Goal: Information Seeking & Learning: Learn about a topic

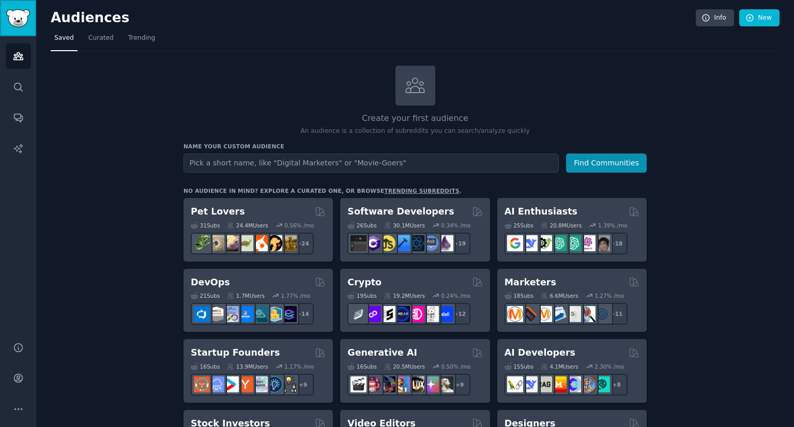
click at [16, 17] on img "Sidebar" at bounding box center [18, 18] width 24 height 18
click at [18, 377] on icon "Sidebar" at bounding box center [18, 378] width 11 height 11
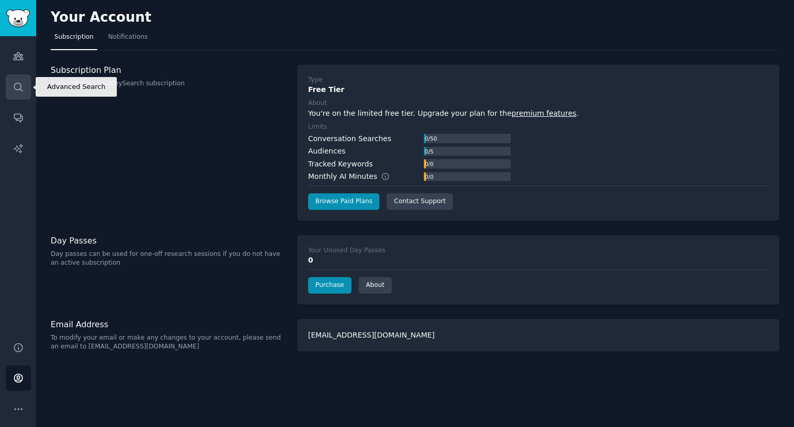
click at [10, 86] on link "Search" at bounding box center [18, 86] width 25 height 25
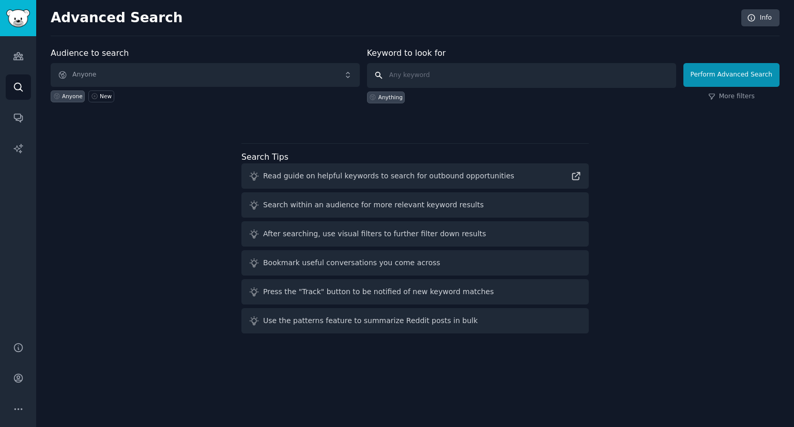
click at [445, 78] on input "text" at bounding box center [521, 75] width 309 height 25
click at [98, 89] on div "Anyone New" at bounding box center [205, 95] width 309 height 16
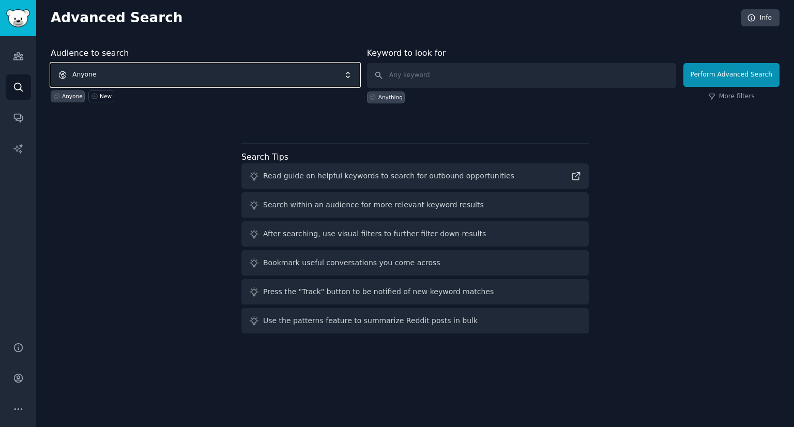
click at [94, 75] on span "Anyone" at bounding box center [205, 75] width 309 height 24
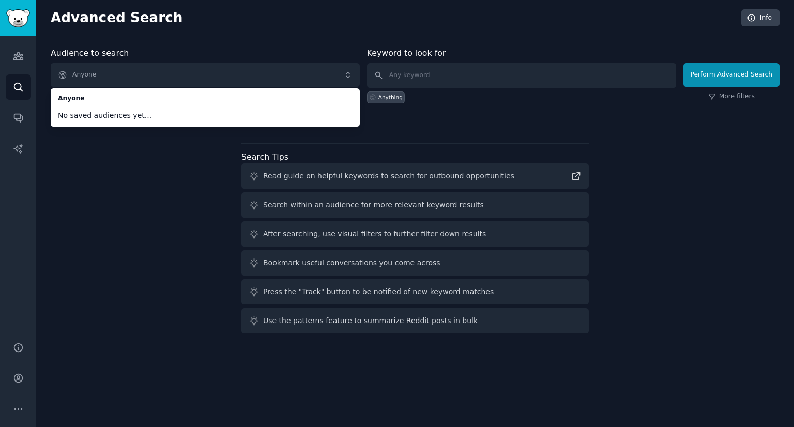
click at [274, 36] on div "Advanced Search Info Audience to search Anyone Anyone No saved audiences yet...…" at bounding box center [415, 213] width 758 height 427
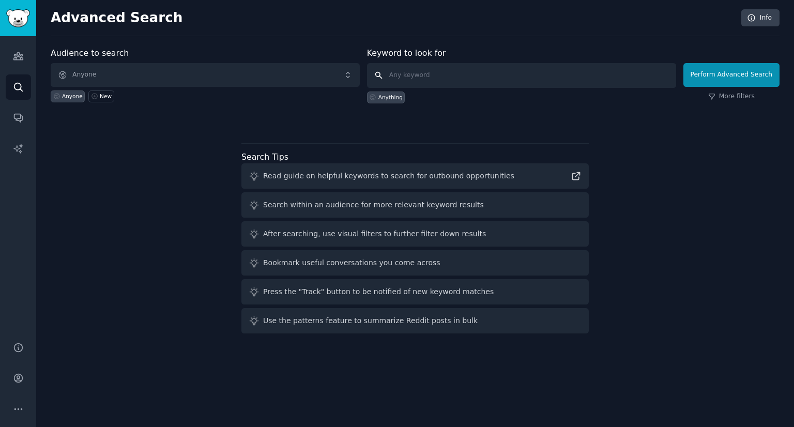
click at [506, 72] on input "text" at bounding box center [521, 75] width 309 height 25
type input "data quality"
click at [715, 70] on button "Perform Advanced Search" at bounding box center [731, 75] width 96 height 24
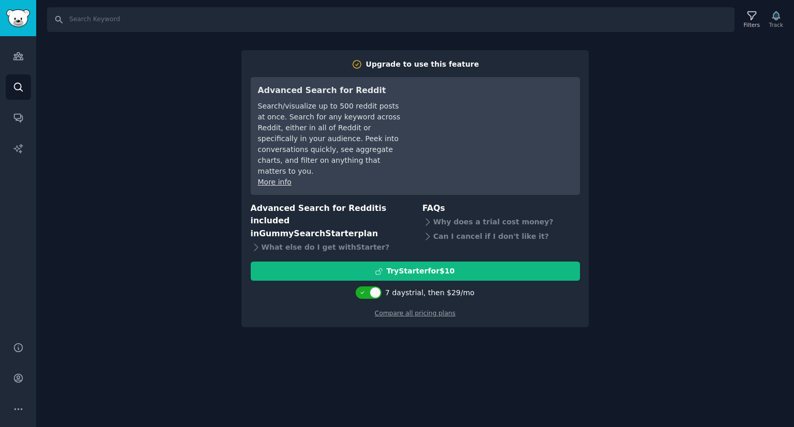
click at [148, 156] on div "Search Filters Track Upgrade to use this feature Advanced Search for Reddit Sea…" at bounding box center [415, 213] width 758 height 427
click at [0, 131] on div "Audiences Search Conversations AI Reports" at bounding box center [18, 182] width 36 height 293
click at [8, 61] on link "Audiences" at bounding box center [18, 55] width 25 height 25
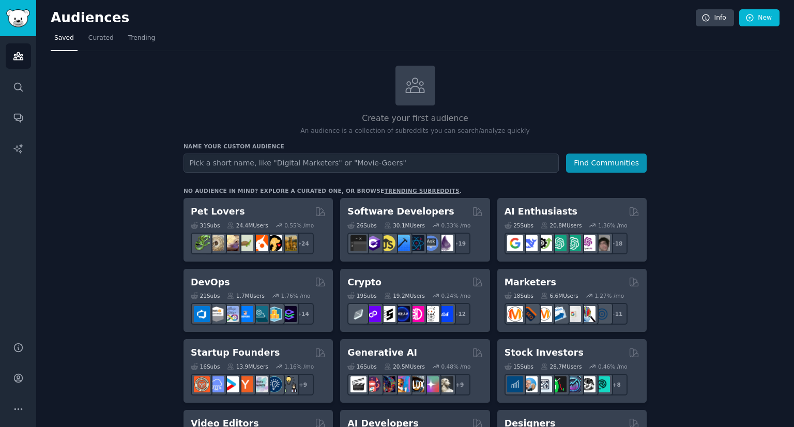
click at [378, 166] on input "text" at bounding box center [370, 162] width 375 height 19
type input "data quality"
click at [566, 153] on button "Find Communities" at bounding box center [606, 162] width 81 height 19
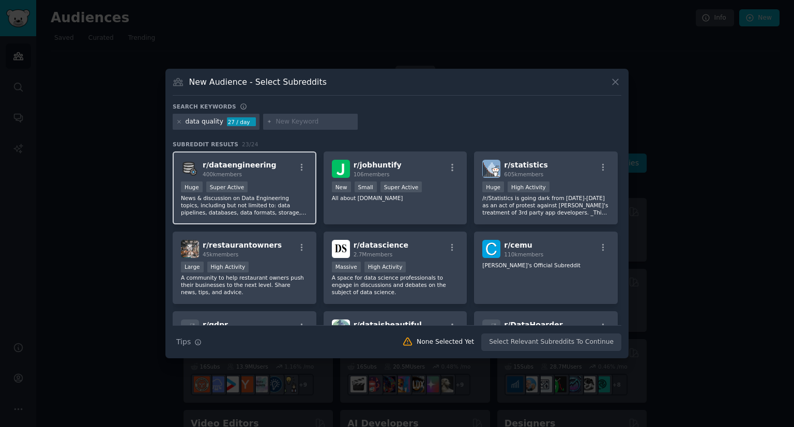
click at [252, 179] on div "r/ dataengineering 400k members Huge Super Active News & discussion on Data Eng…" at bounding box center [245, 187] width 144 height 73
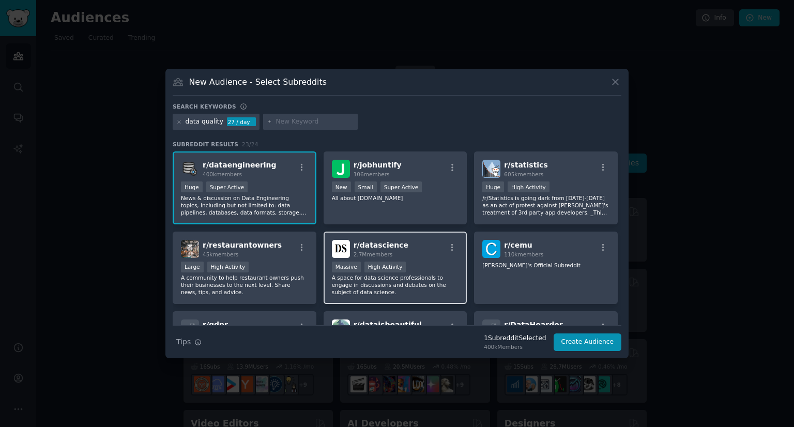
click at [407, 251] on div "r/ datascience 2.7M members" at bounding box center [395, 249] width 127 height 18
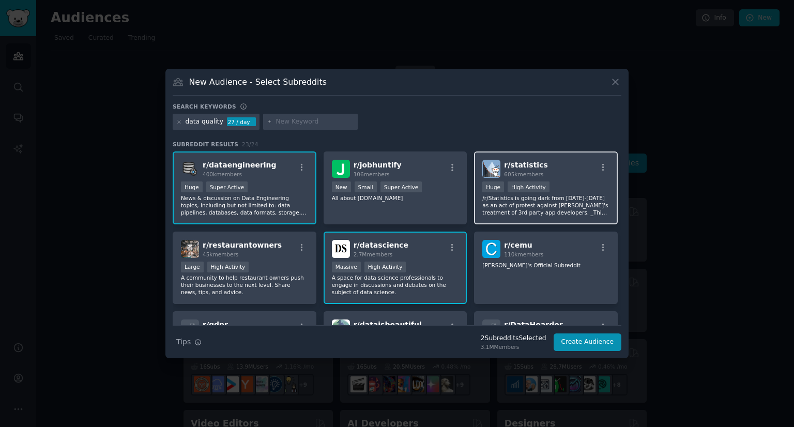
click at [564, 181] on div ">= 80th percentile for submissions / day Huge High Activity" at bounding box center [545, 187] width 127 height 13
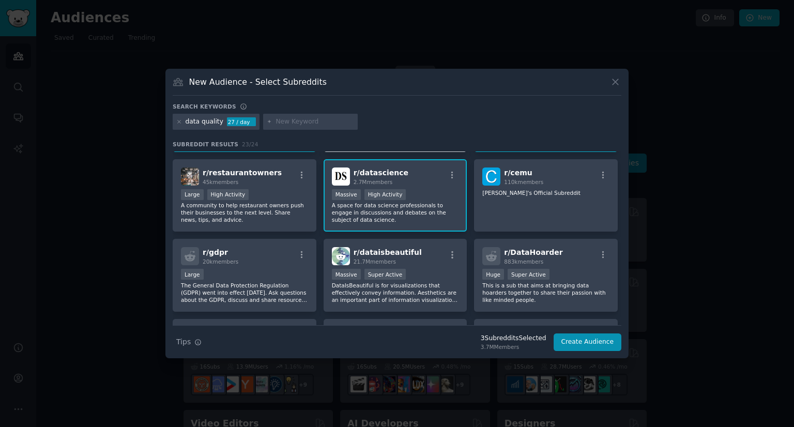
scroll to position [155, 0]
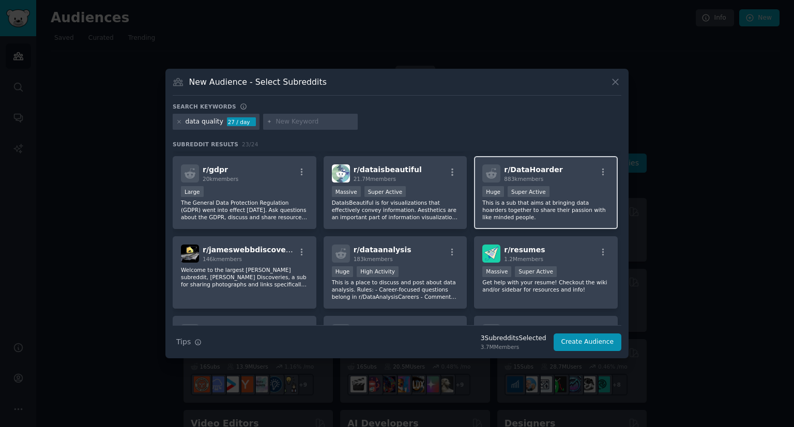
click at [532, 182] on div "r/ DataHoarder 883k members Huge Super Active This is a sub that aims at bringi…" at bounding box center [546, 192] width 144 height 73
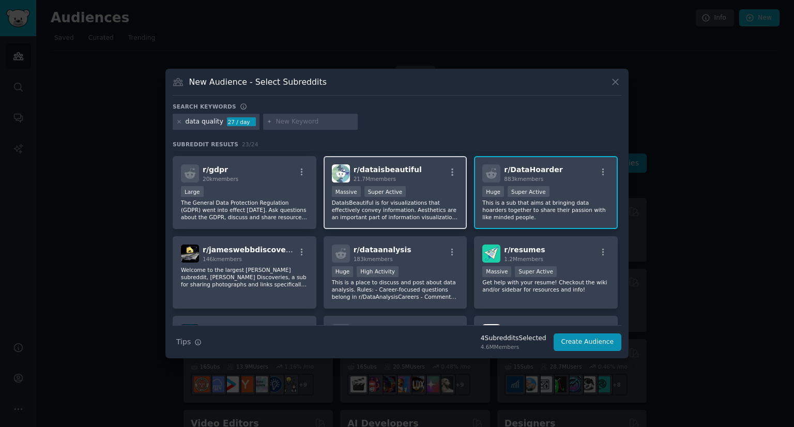
click at [360, 186] on div ">= 95th percentile for submissions / day Massive Super Active" at bounding box center [395, 192] width 127 height 13
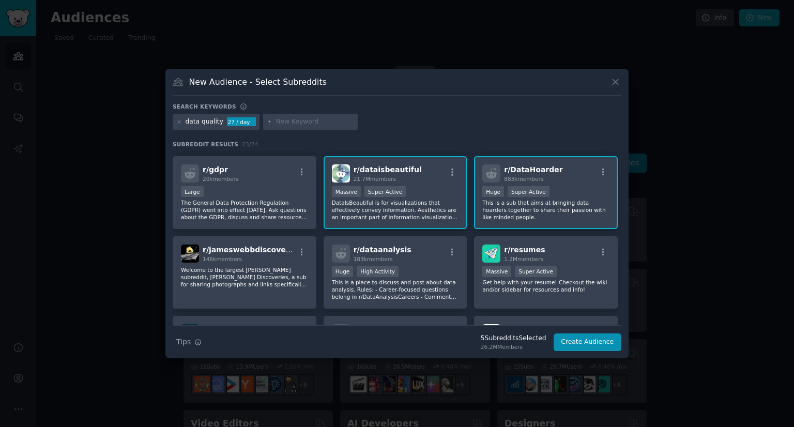
click at [408, 178] on div "r/ dataisbeautiful 21.7M members" at bounding box center [395, 173] width 127 height 18
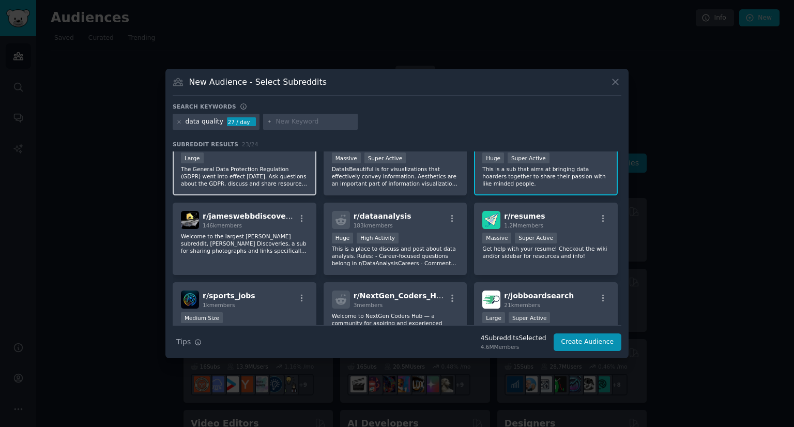
scroll to position [207, 0]
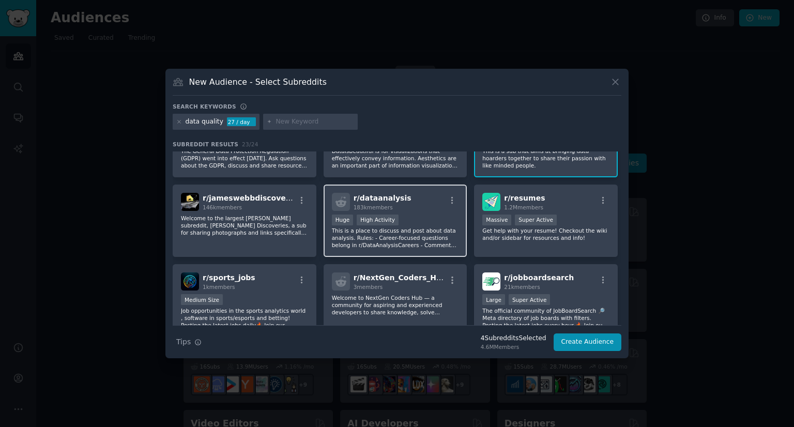
click at [412, 202] on div "r/ dataanalysis 183k members" at bounding box center [395, 202] width 127 height 18
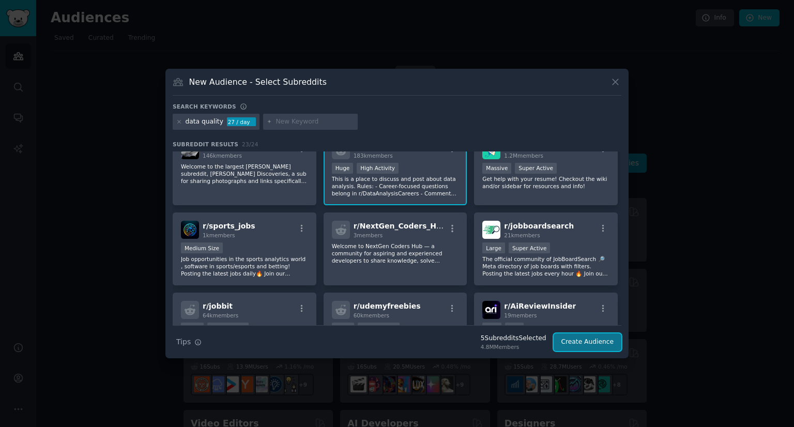
click at [585, 344] on button "Create Audience" at bounding box center [587, 342] width 68 height 18
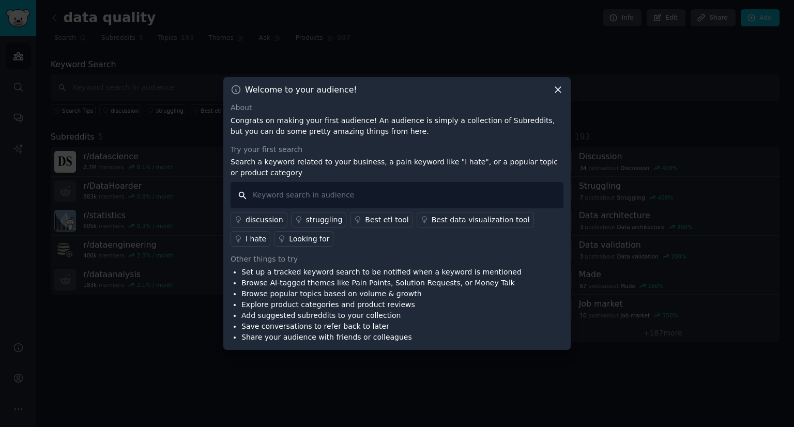
click at [441, 195] on input "text" at bounding box center [396, 195] width 333 height 26
type input "Data Quality"
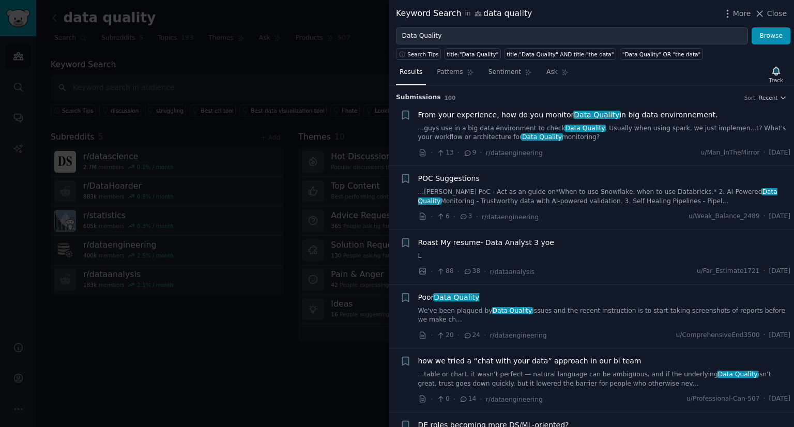
click at [550, 112] on span "From your experience, how do you monitor Data Quality in big data environnement." at bounding box center [568, 115] width 300 height 11
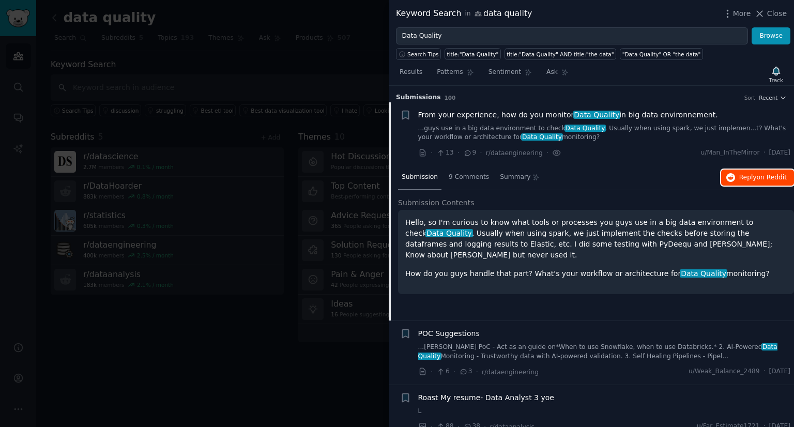
click at [750, 177] on span "Reply on Reddit" at bounding box center [763, 177] width 48 height 9
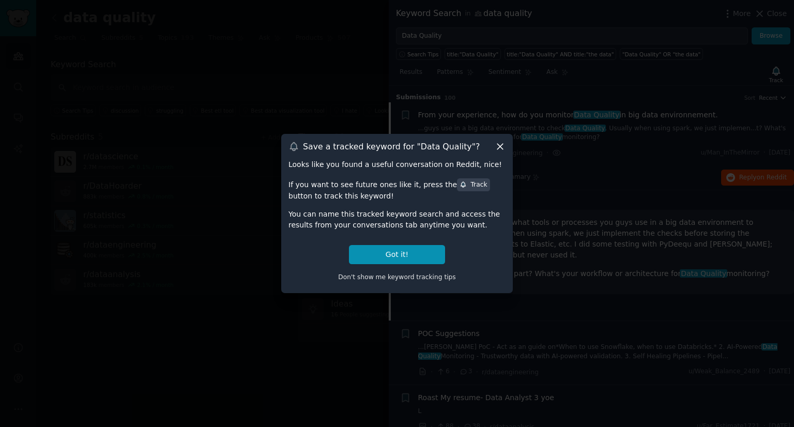
click at [500, 147] on icon at bounding box center [500, 147] width 6 height 6
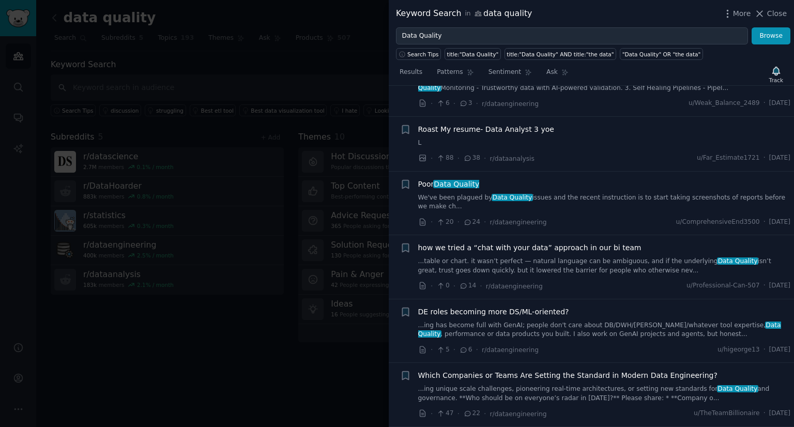
scroll to position [310, 0]
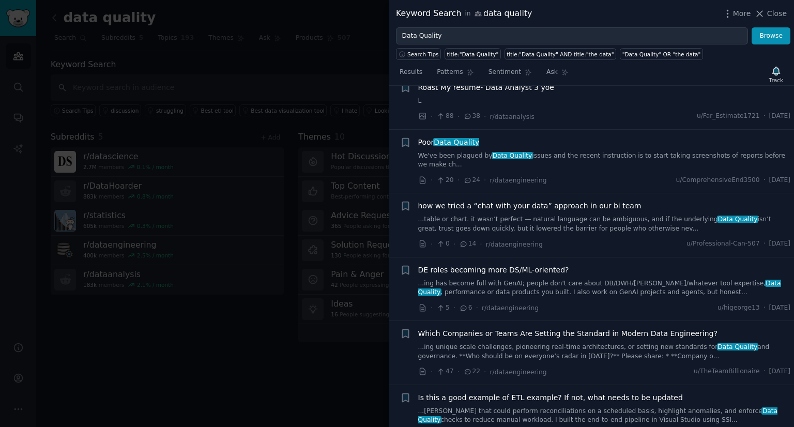
click at [584, 158] on link "We've been plagued by Data Quality issues and the recent instruction is to star…" at bounding box center [604, 160] width 373 height 18
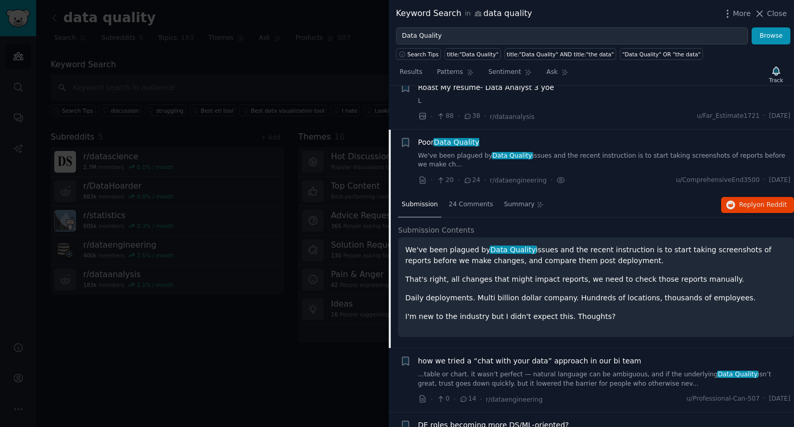
scroll to position [198, 0]
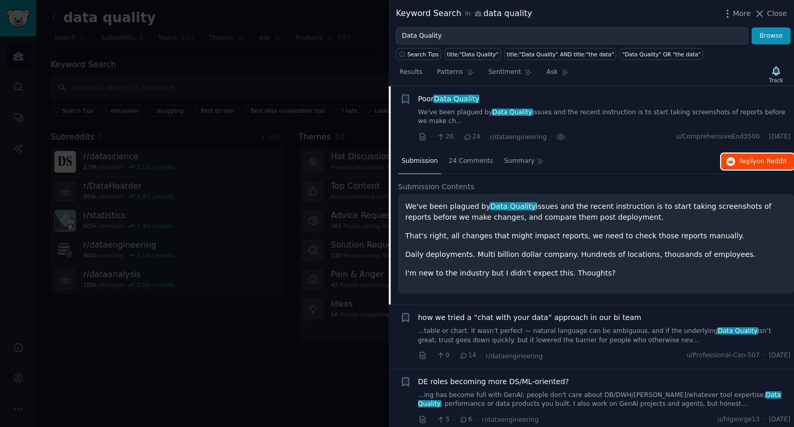
click at [746, 157] on button "Reply on Reddit" at bounding box center [757, 161] width 73 height 17
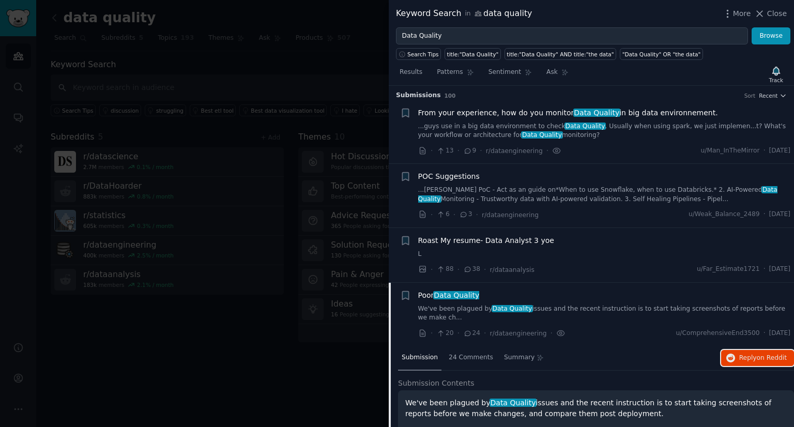
scroll to position [0, 0]
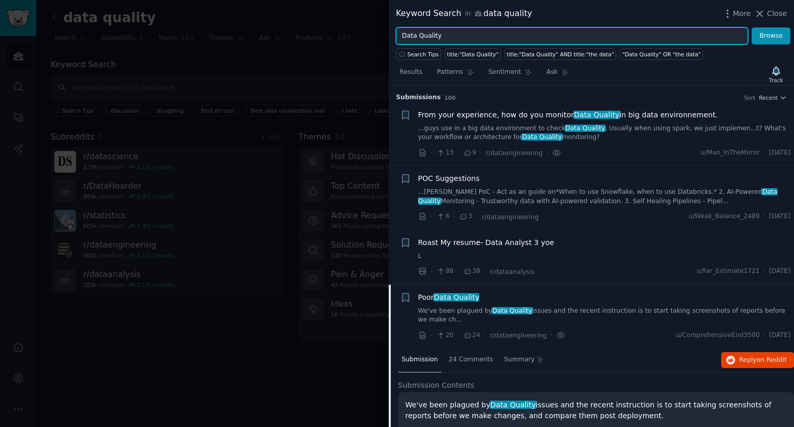
click at [465, 39] on input "Data Quality" at bounding box center [572, 36] width 352 height 18
click at [751, 27] on button "Browse" at bounding box center [770, 36] width 39 height 18
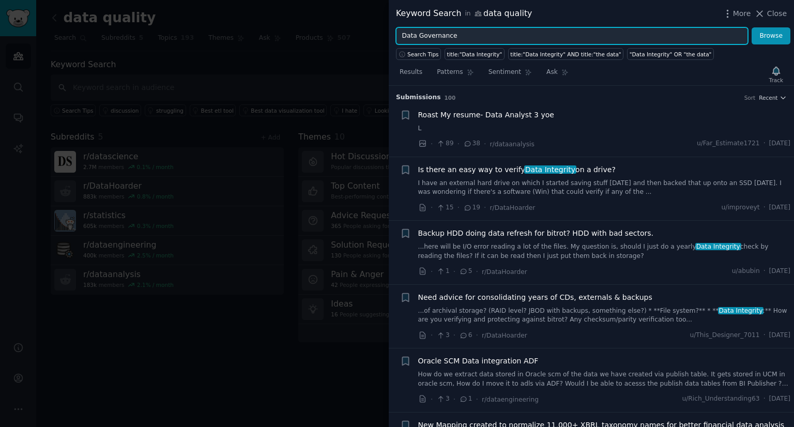
type input "Data Governance"
click at [751, 27] on button "Browse" at bounding box center [770, 36] width 39 height 18
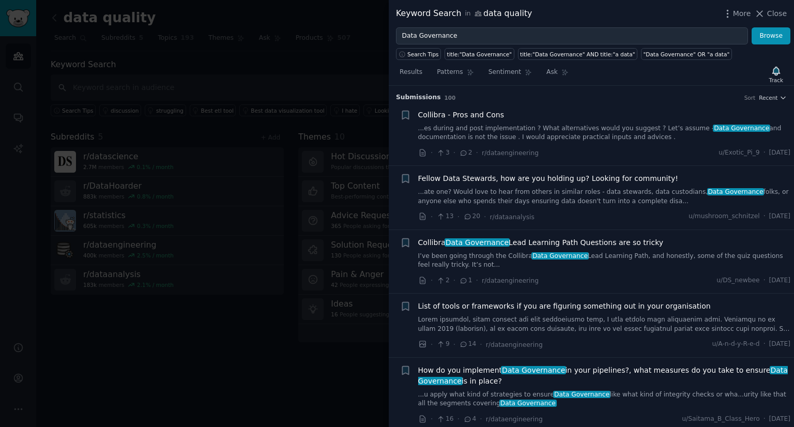
click at [247, 68] on div at bounding box center [397, 213] width 794 height 427
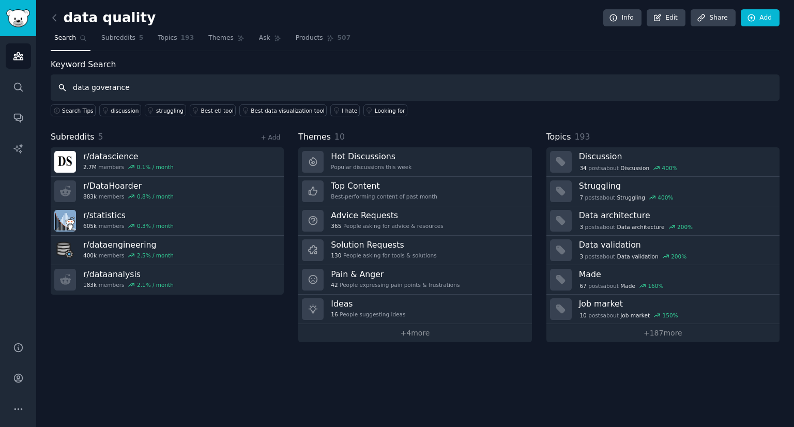
type input "data goverance"
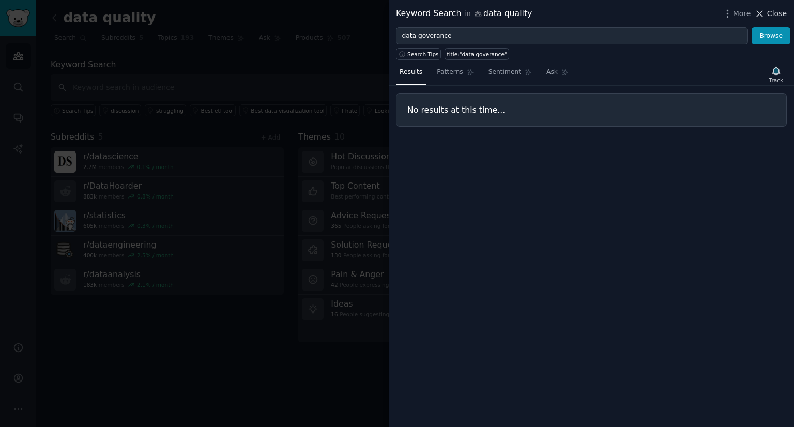
click at [775, 13] on span "Close" at bounding box center [777, 13] width 20 height 11
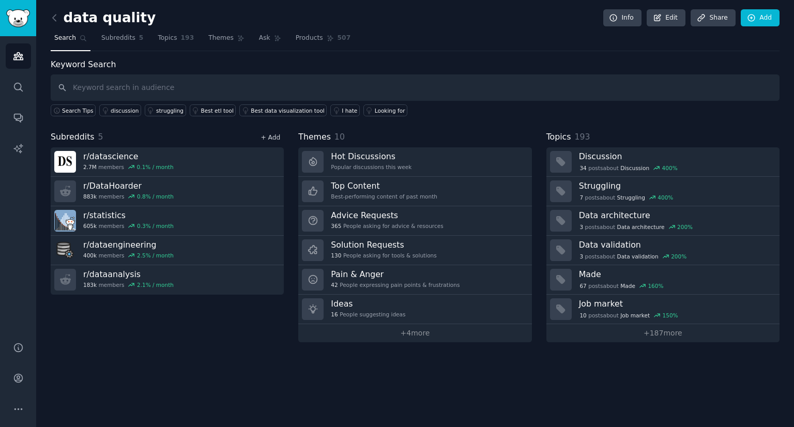
click at [275, 134] on link "+ Add" at bounding box center [270, 137] width 20 height 7
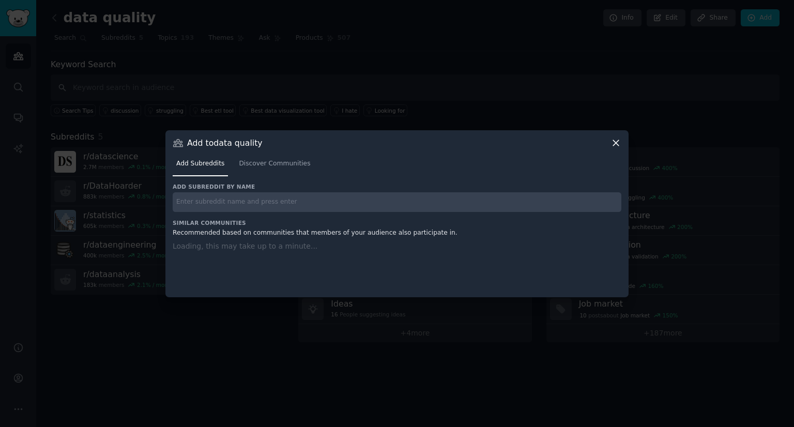
click at [254, 199] on input "text" at bounding box center [397, 202] width 449 height 20
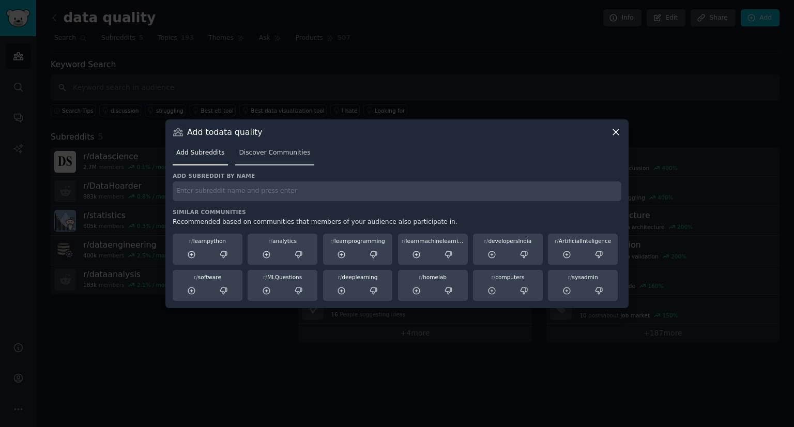
click at [265, 151] on span "Discover Communities" at bounding box center [274, 152] width 71 height 9
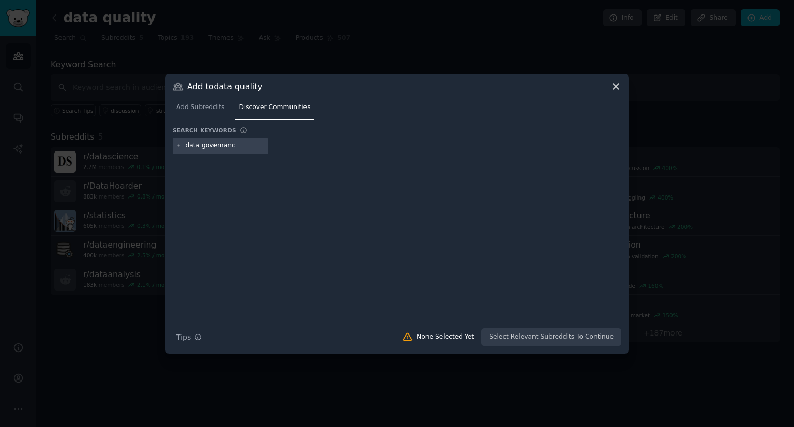
type input "data governance"
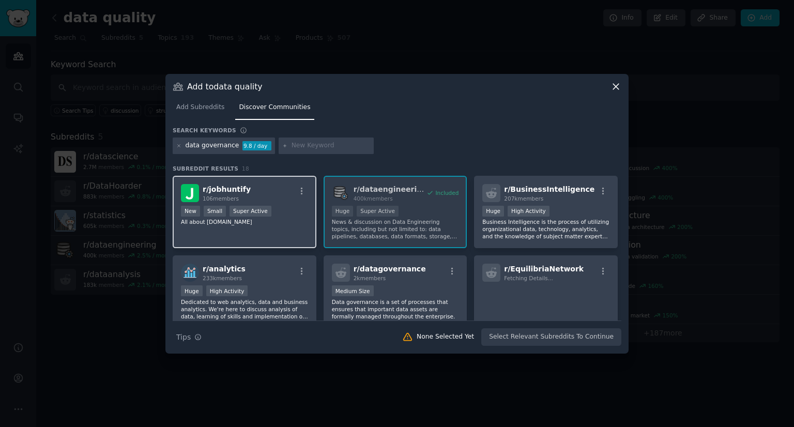
click at [277, 194] on div "r/ jobhuntify 106 members" at bounding box center [244, 193] width 127 height 18
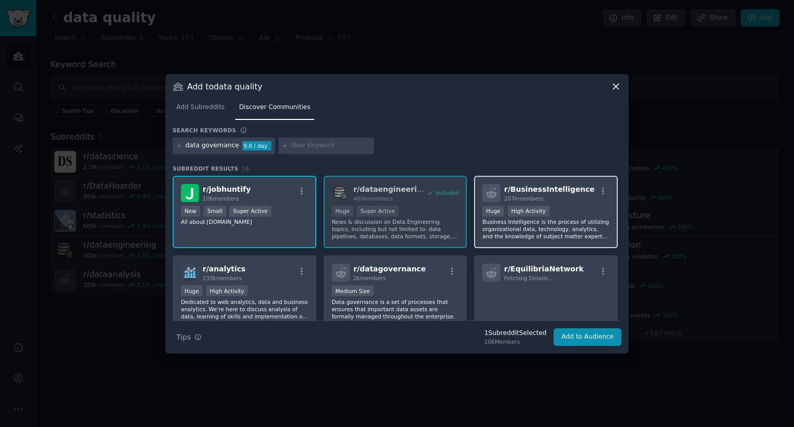
click at [566, 199] on div "207k members" at bounding box center [549, 198] width 90 height 7
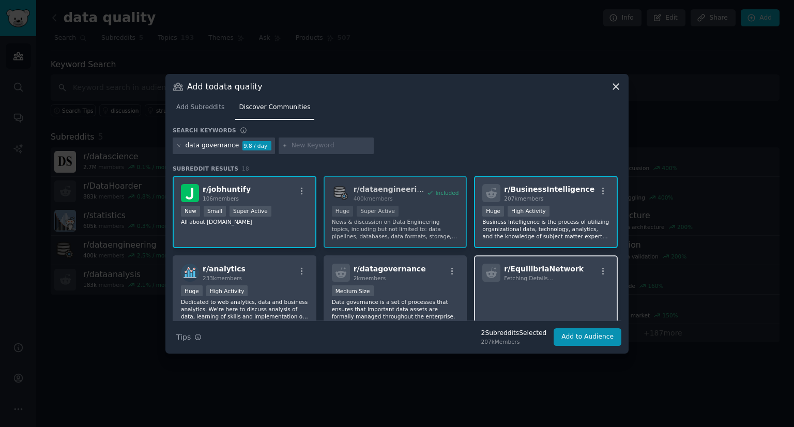
click at [565, 291] on p at bounding box center [545, 296] width 127 height 22
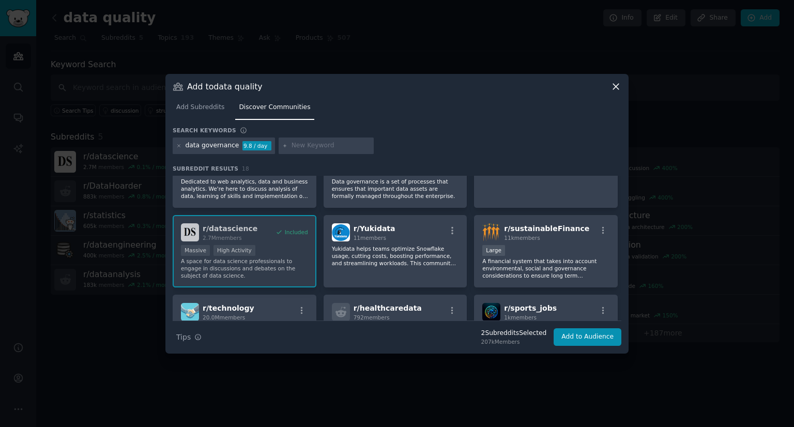
scroll to position [103, 0]
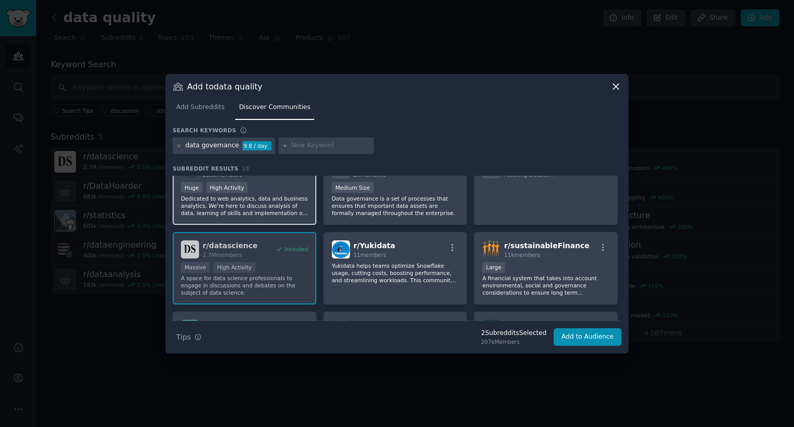
click at [270, 199] on p "Dedicated to web analytics, data and business analytics. We're here to discuss …" at bounding box center [244, 206] width 127 height 22
click at [422, 195] on p "Data governance is a set of processes that ensures that important data assets a…" at bounding box center [395, 206] width 127 height 22
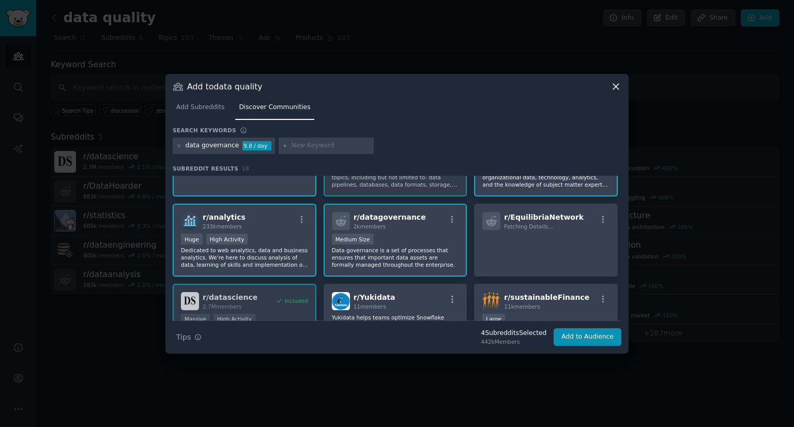
scroll to position [207, 0]
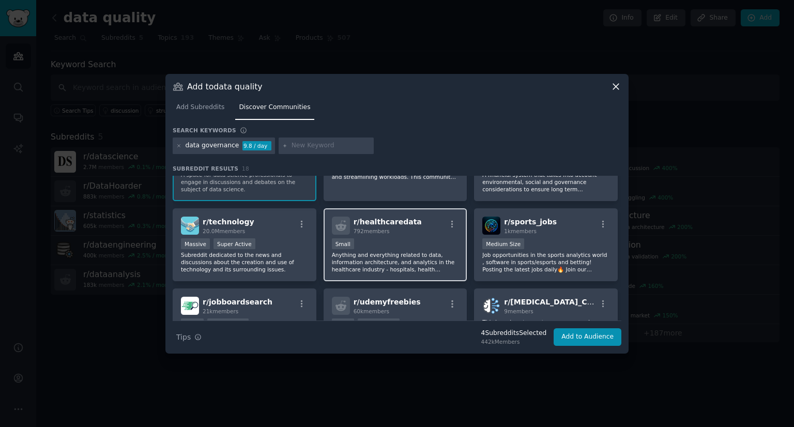
click at [399, 238] on div "Small" at bounding box center [395, 244] width 127 height 13
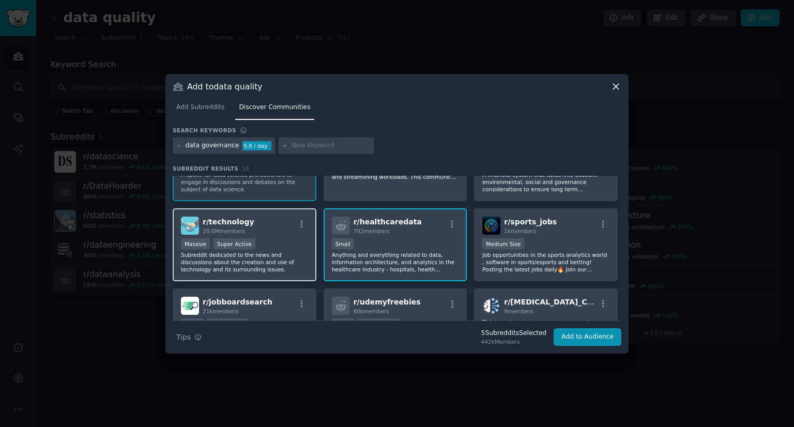
click at [253, 228] on div "r/ technology 20.0M members" at bounding box center [244, 226] width 127 height 18
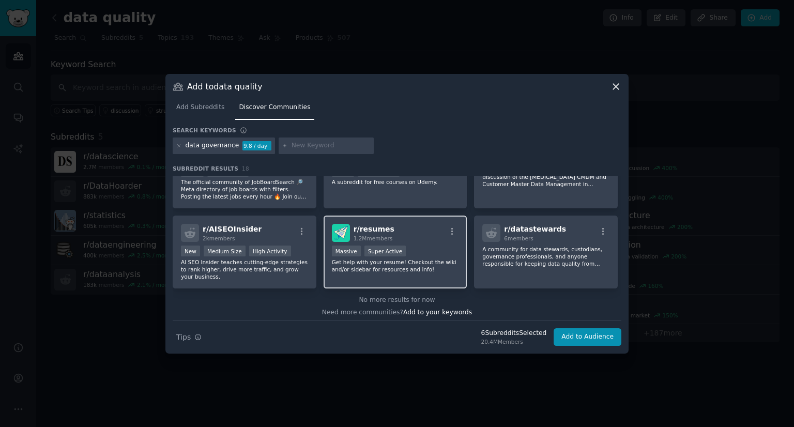
scroll to position [361, 0]
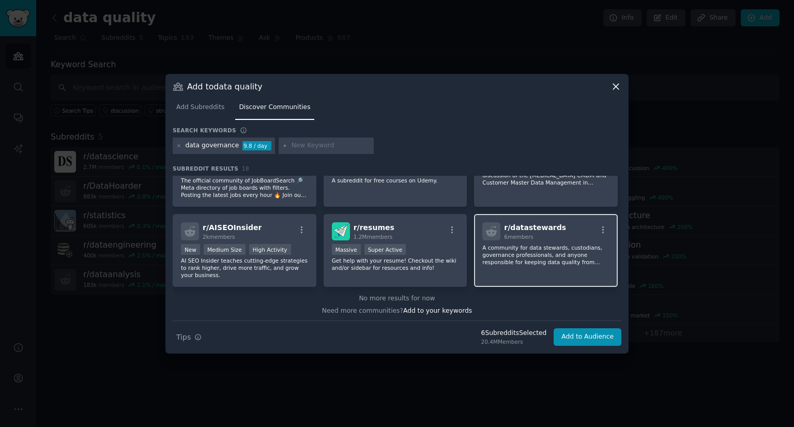
click at [581, 228] on div "r/ datastewards 6 members" at bounding box center [545, 231] width 127 height 18
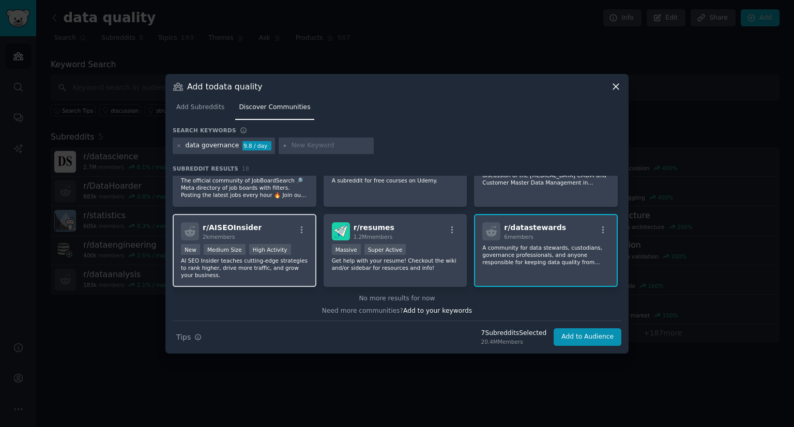
click at [276, 233] on div "r/ AISEOInsider 2k members" at bounding box center [244, 231] width 127 height 18
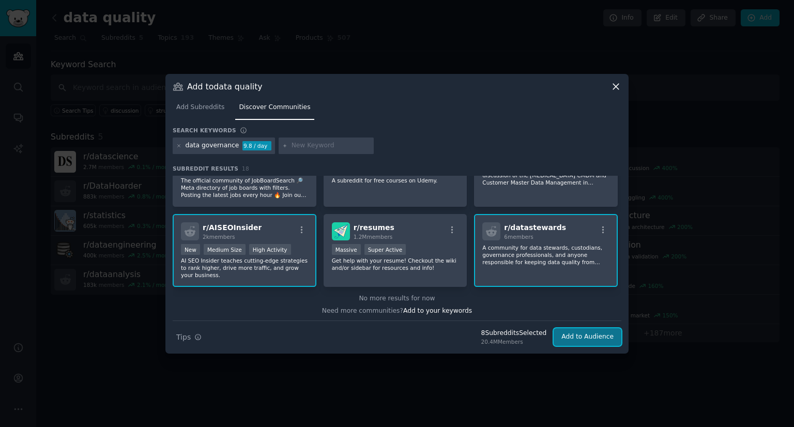
click at [584, 339] on button "Add to Audience" at bounding box center [587, 337] width 68 height 18
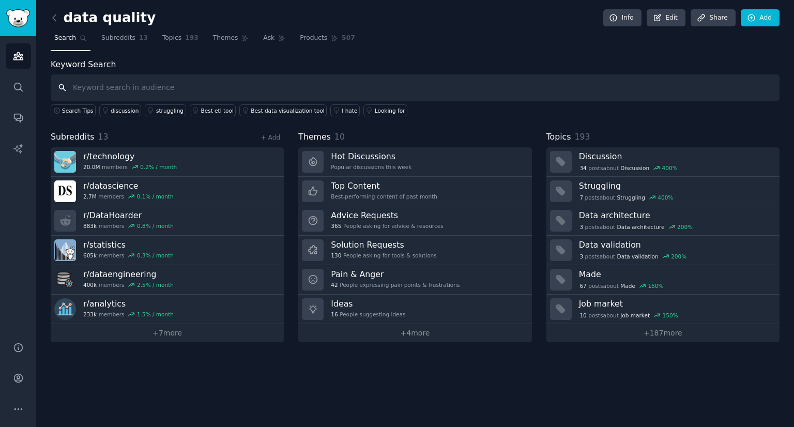
click at [179, 87] on input "text" at bounding box center [415, 87] width 729 height 26
type input "data governance"
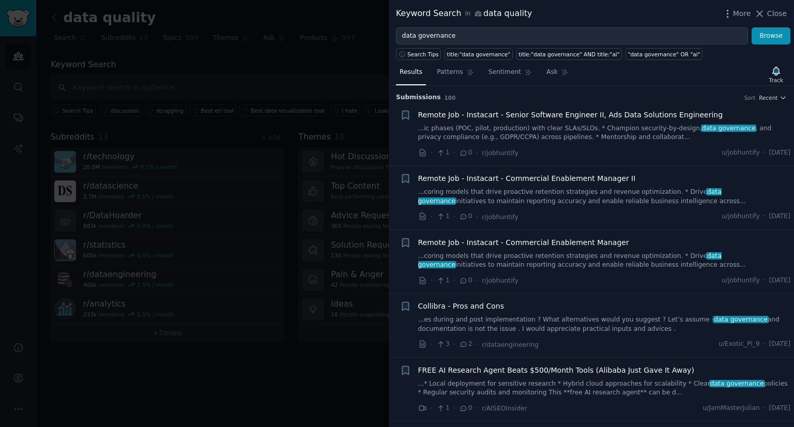
click at [260, 74] on div at bounding box center [397, 213] width 794 height 427
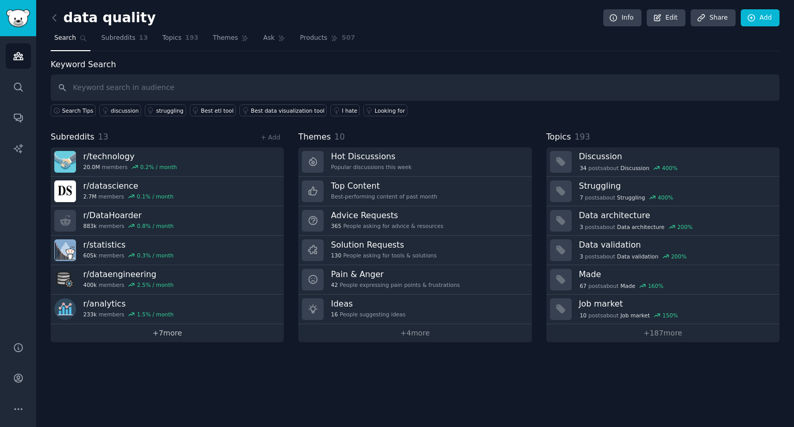
click at [155, 331] on link "+ 7 more" at bounding box center [167, 333] width 233 height 18
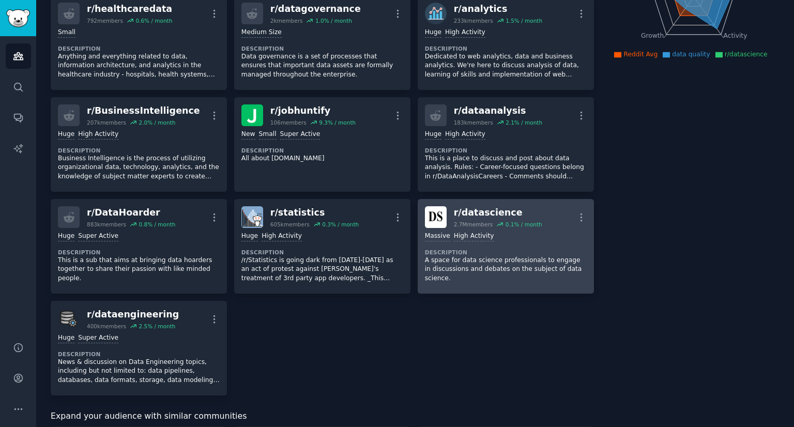
scroll to position [155, 0]
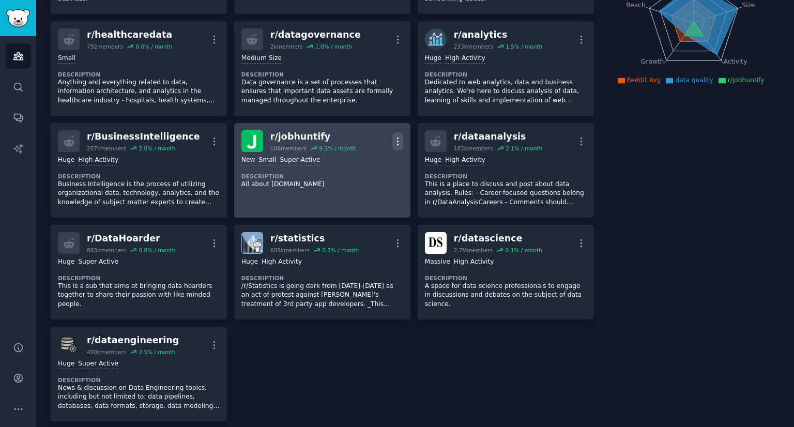
click at [396, 146] on button "More" at bounding box center [397, 141] width 11 height 18
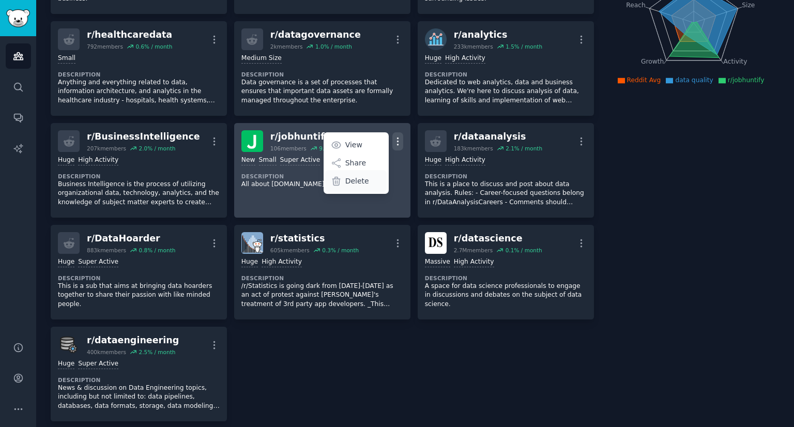
click at [352, 178] on p "Delete" at bounding box center [357, 181] width 24 height 11
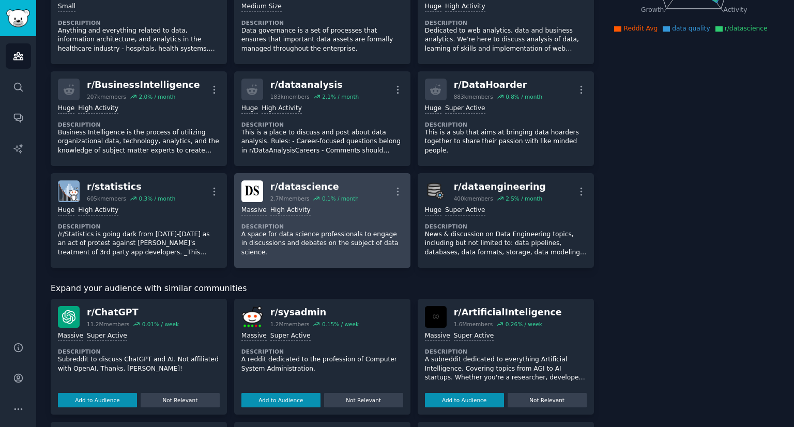
scroll to position [0, 0]
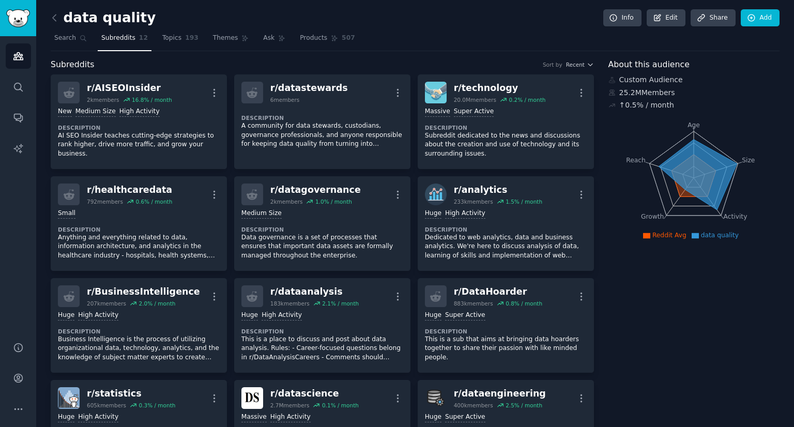
click at [404, 28] on div "data quality Info Edit Share Add" at bounding box center [415, 19] width 729 height 21
click at [61, 36] on span "Search" at bounding box center [65, 38] width 22 height 9
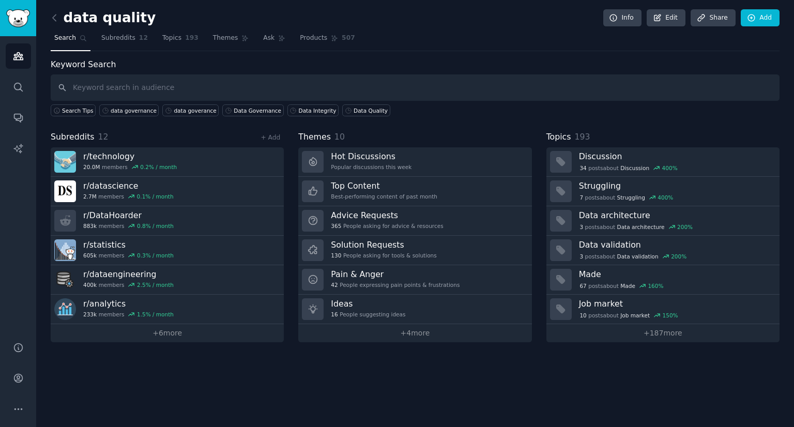
click at [198, 86] on input "text" at bounding box center [415, 87] width 729 height 26
type input "data givernance"
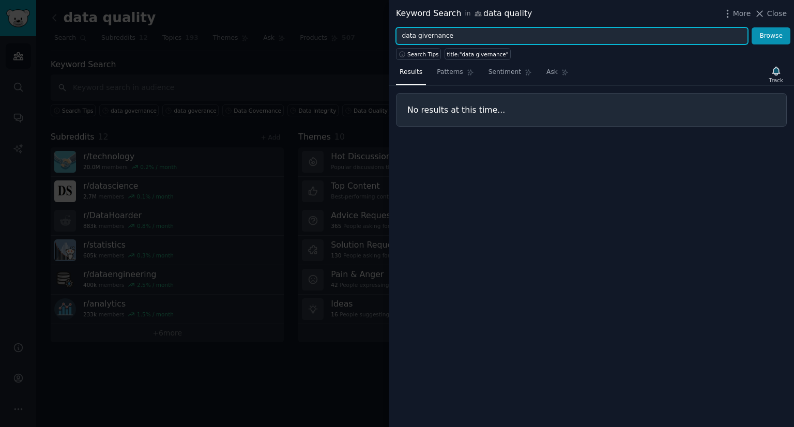
click at [420, 36] on input "data givernance" at bounding box center [572, 36] width 352 height 18
click at [751, 27] on button "Browse" at bounding box center [770, 36] width 39 height 18
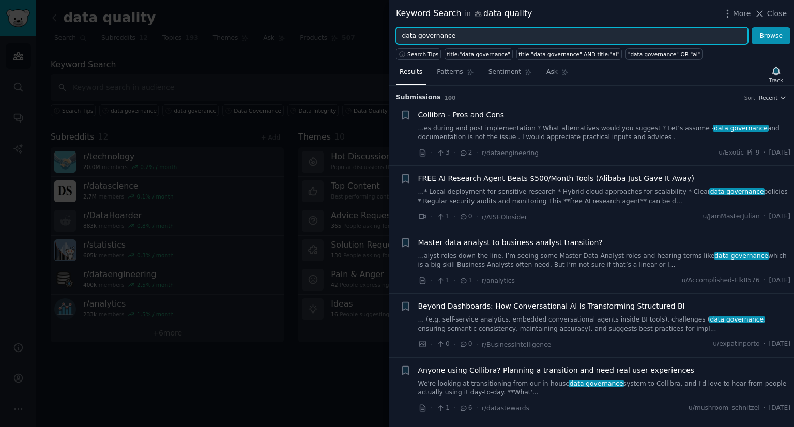
click at [463, 40] on input "data governance" at bounding box center [572, 36] width 352 height 18
click at [751, 27] on button "Browse" at bounding box center [770, 36] width 39 height 18
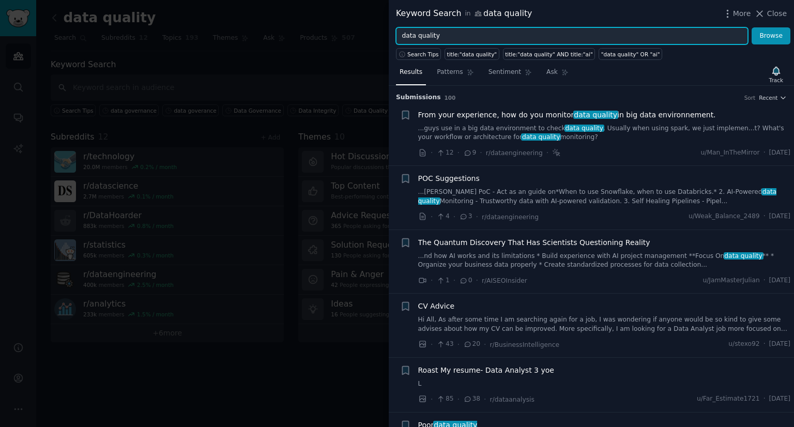
click at [463, 30] on input "data quality" at bounding box center [572, 36] width 352 height 18
click at [751, 27] on button "Browse" at bounding box center [770, 36] width 39 height 18
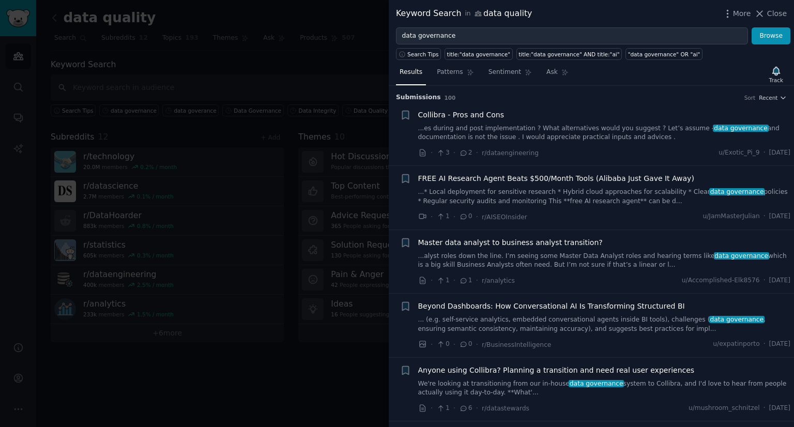
click at [579, 128] on link "...es during and post implementation ? What alternatives would you suggest ? Le…" at bounding box center [604, 133] width 373 height 18
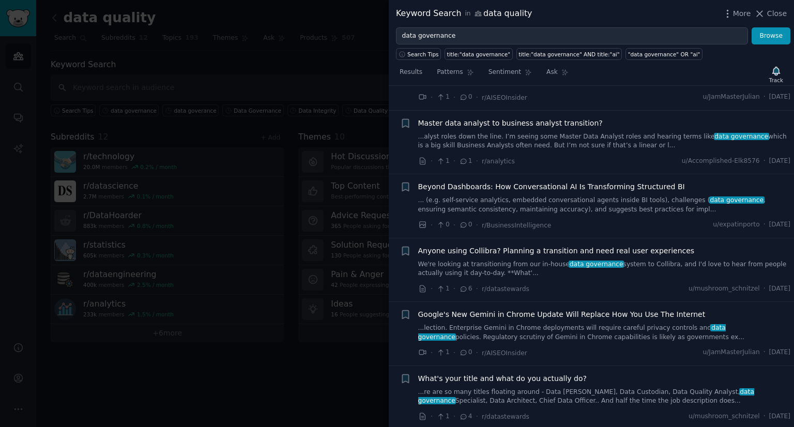
scroll to position [326, 0]
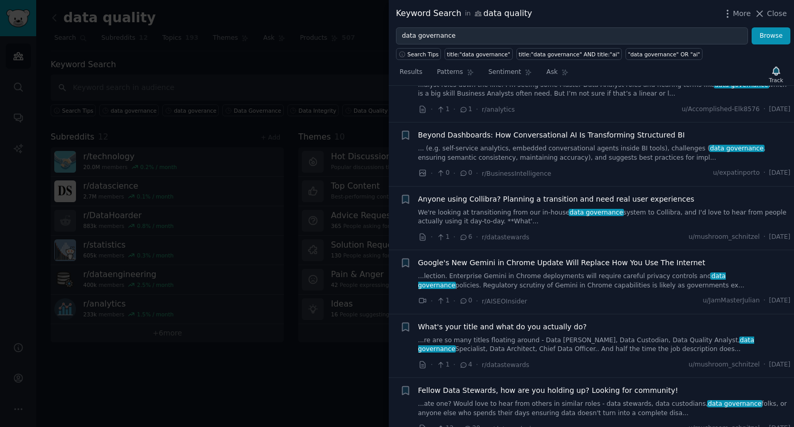
click at [668, 217] on link "We're looking at transitioning from our in-house data governance system to [GEO…" at bounding box center [604, 217] width 373 height 18
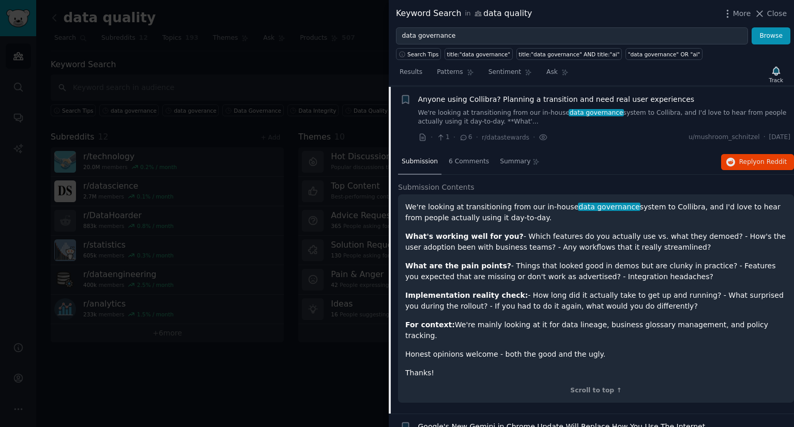
scroll to position [271, 0]
click at [625, 145] on li "+ Anyone using Collibra? Planning a transition and need real user experiences W…" at bounding box center [591, 119] width 405 height 64
click at [645, 111] on link "We're looking at transitioning from our in-house data governance system to [GEO…" at bounding box center [604, 118] width 373 height 18
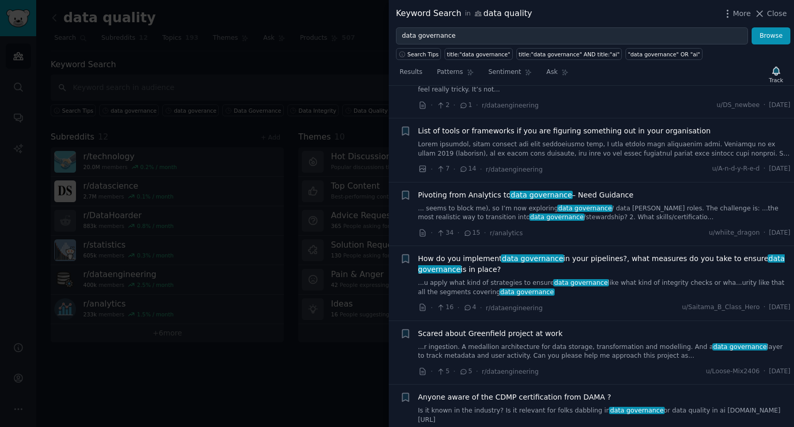
scroll to position [581, 0]
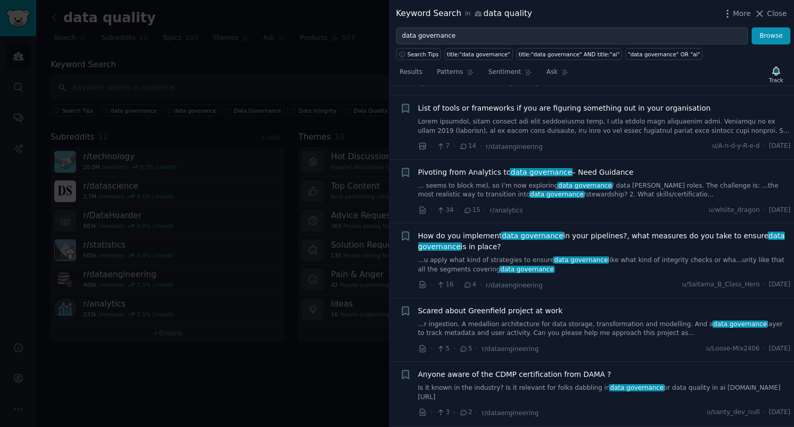
click at [645, 246] on span "How do you implement data governance in your pipelines?, what measures do you t…" at bounding box center [604, 241] width 373 height 22
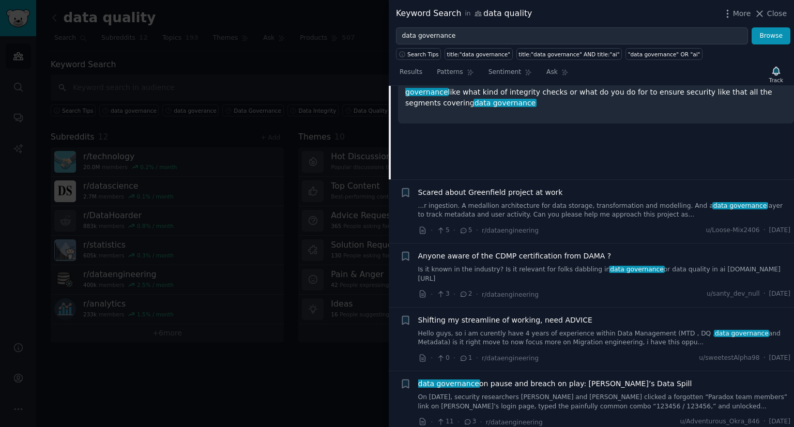
scroll to position [872, 0]
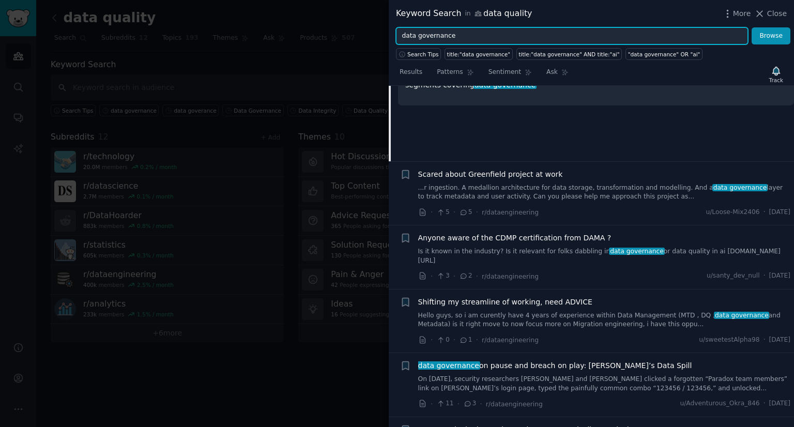
drag, startPoint x: 475, startPoint y: 34, endPoint x: 418, endPoint y: 43, distance: 58.2
click at [418, 43] on input "data governance" at bounding box center [572, 36] width 352 height 18
click at [751, 27] on button "Browse" at bounding box center [770, 36] width 39 height 18
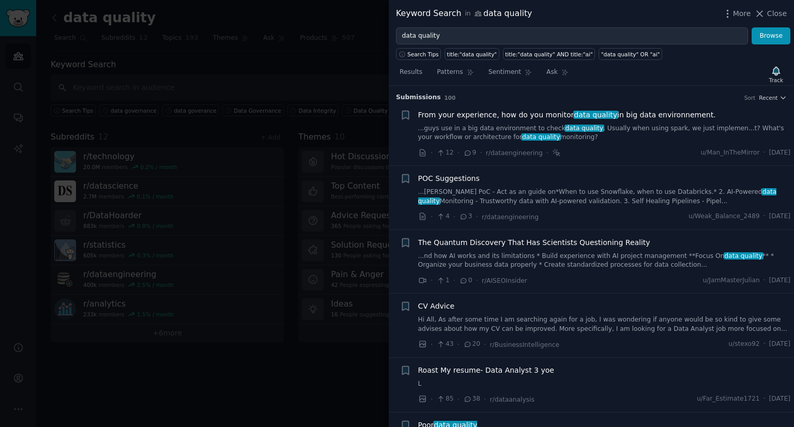
click at [642, 131] on link "...guys use in a big data environment to check data quality . Usually when usin…" at bounding box center [604, 133] width 373 height 18
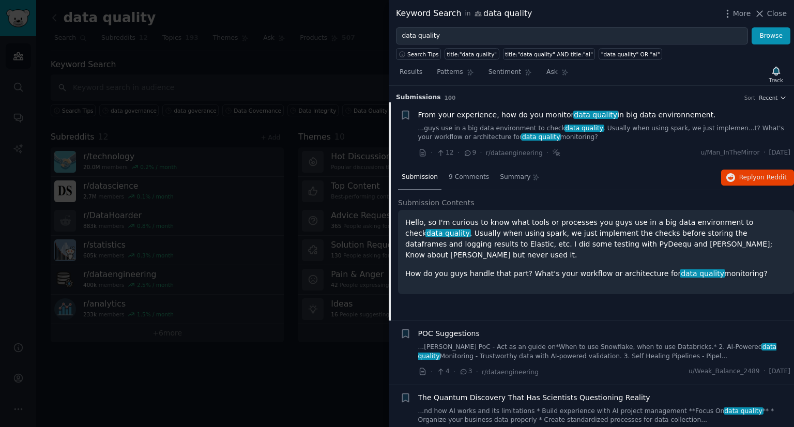
scroll to position [16, 0]
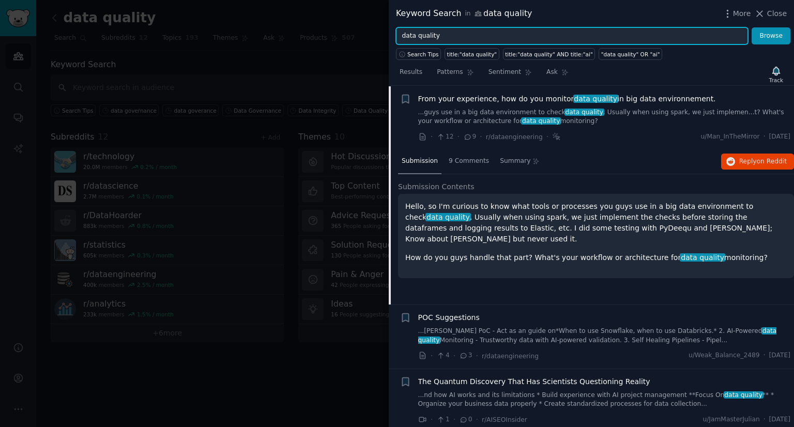
click at [475, 34] on input "data quality" at bounding box center [572, 36] width 352 height 18
click at [751, 27] on button "Browse" at bounding box center [770, 36] width 39 height 18
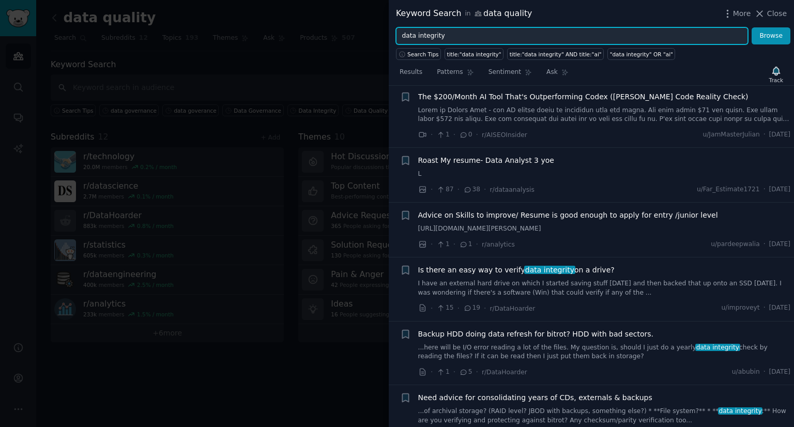
scroll to position [0, 0]
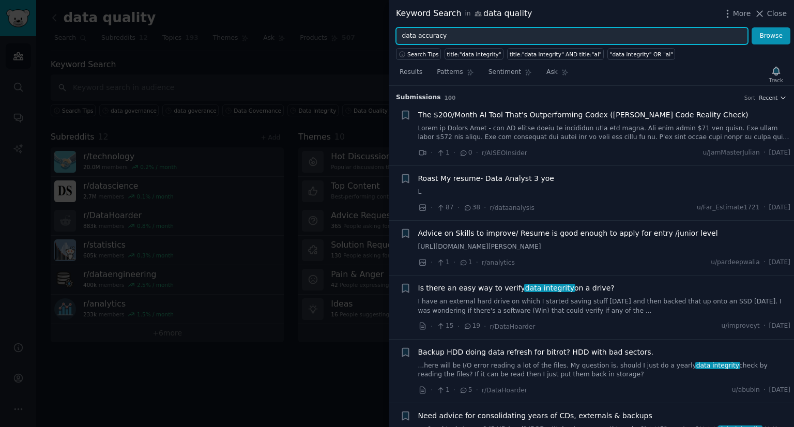
click at [751, 27] on button "Browse" at bounding box center [770, 36] width 39 height 18
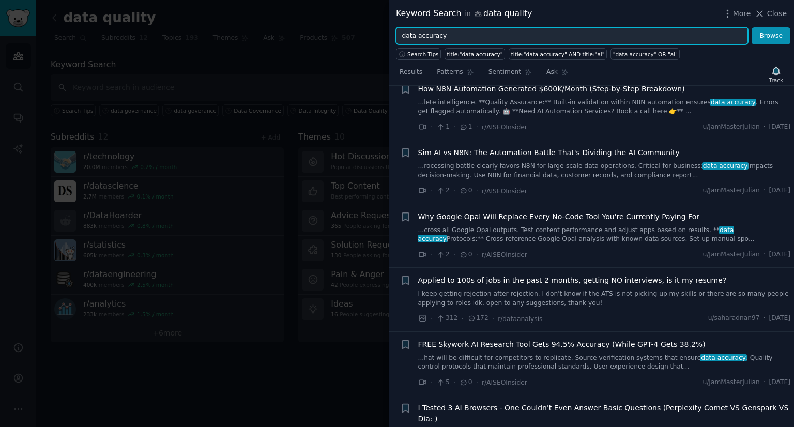
scroll to position [362, 0]
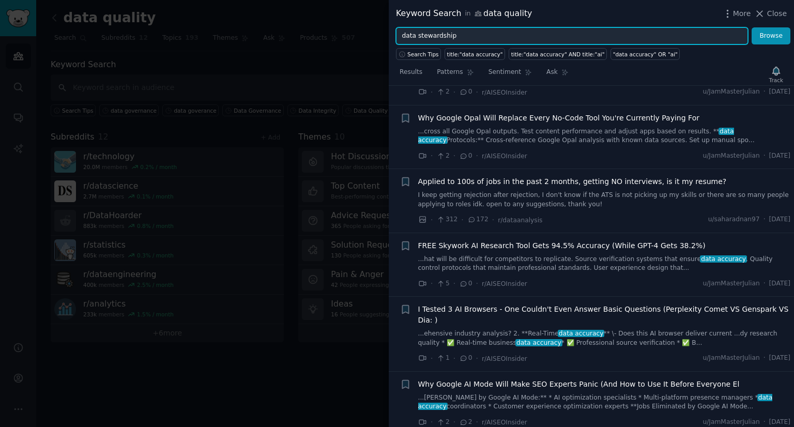
click at [751, 27] on button "Browse" at bounding box center [770, 36] width 39 height 18
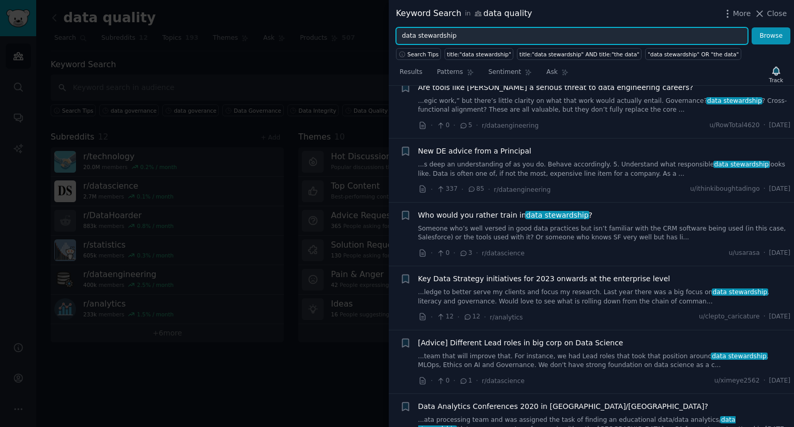
scroll to position [103, 0]
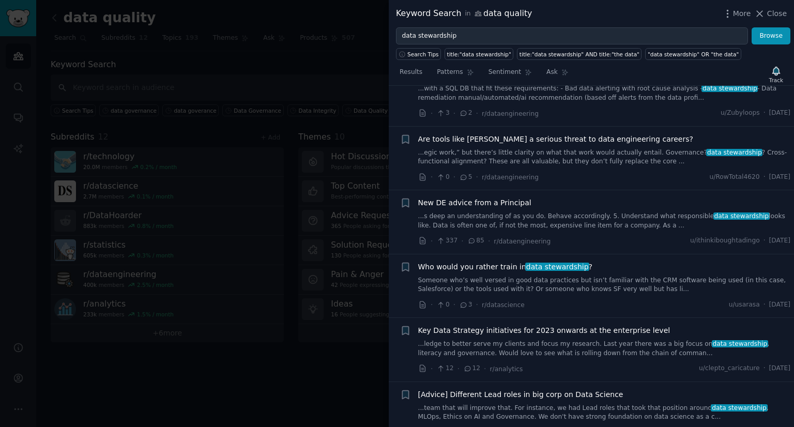
click at [601, 344] on link "...ledge to better serve my clients and focus my research. Last year there was …" at bounding box center [604, 348] width 373 height 18
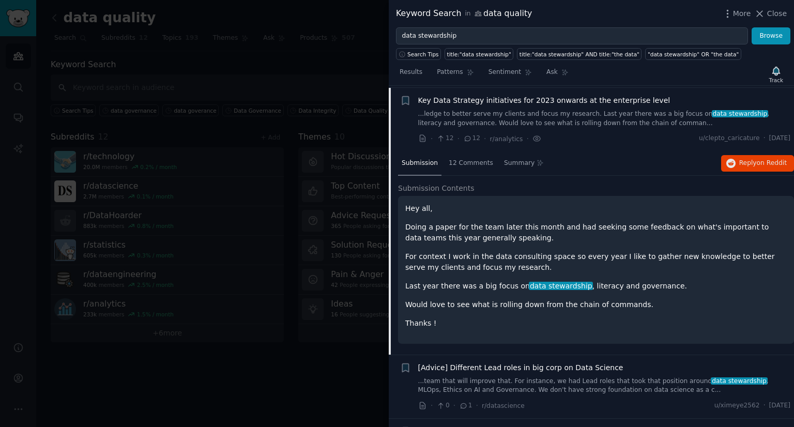
scroll to position [335, 0]
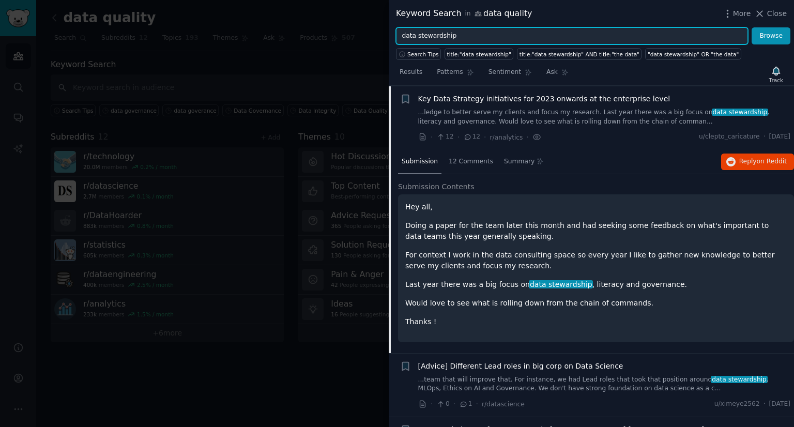
click at [511, 34] on input "data stewardship" at bounding box center [572, 36] width 352 height 18
click at [511, 34] on input "data g" at bounding box center [572, 36] width 352 height 18
click at [751, 27] on button "Browse" at bounding box center [770, 36] width 39 height 18
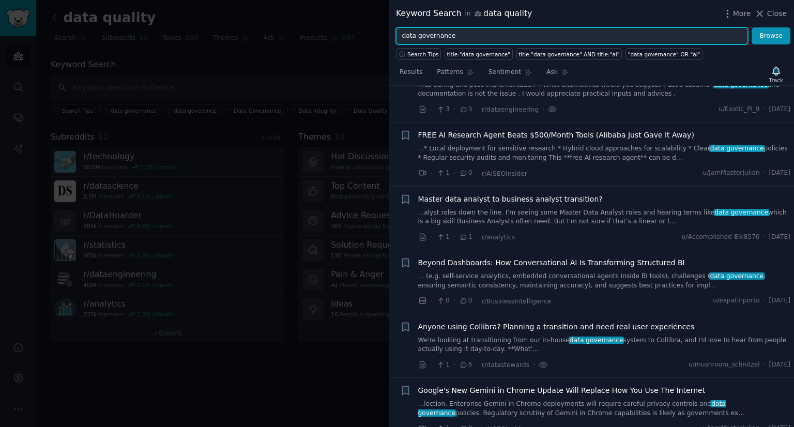
scroll to position [0, 0]
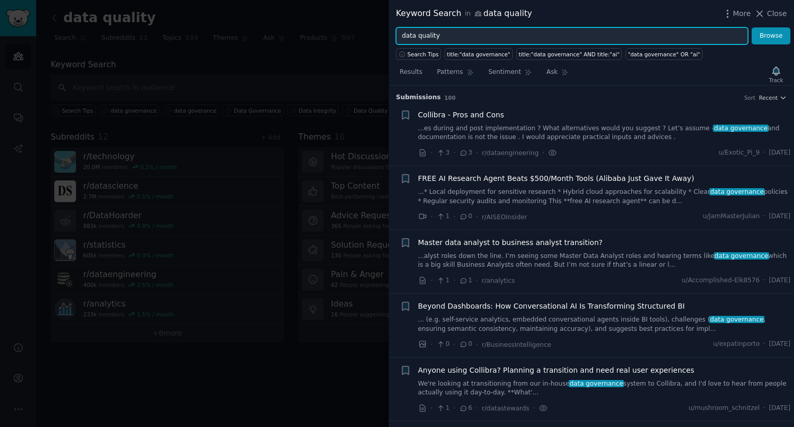
click at [751, 27] on button "Browse" at bounding box center [770, 36] width 39 height 18
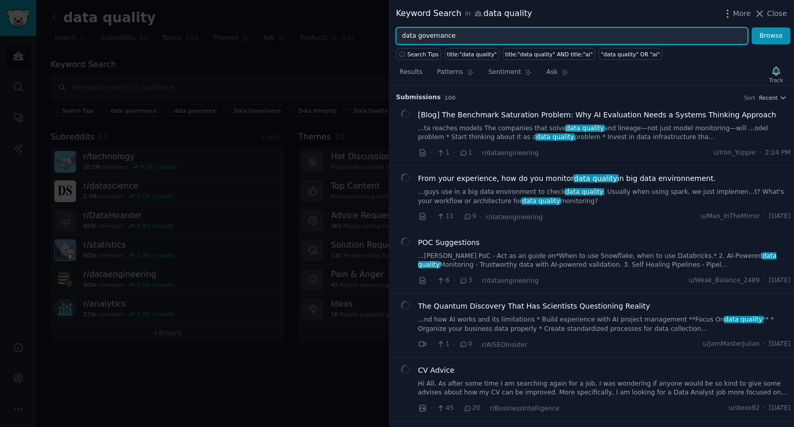
type input "data governance"
click at [751, 27] on button "Browse" at bounding box center [770, 36] width 39 height 18
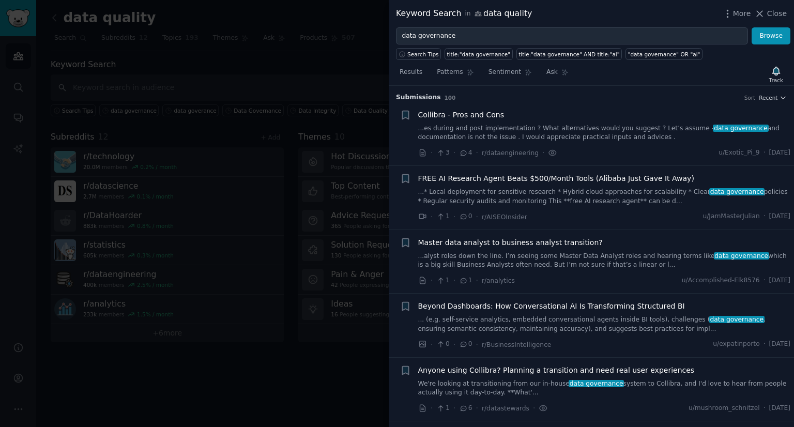
click at [586, 116] on div "Collibra - Pros and Cons" at bounding box center [604, 115] width 373 height 11
click at [635, 141] on div "Collibra - Pros and Cons ...es during and post implementation ? What alternativ…" at bounding box center [604, 134] width 373 height 49
click at [630, 135] on link "...es during and post implementation ? What alternatives would you suggest ? Le…" at bounding box center [604, 133] width 373 height 18
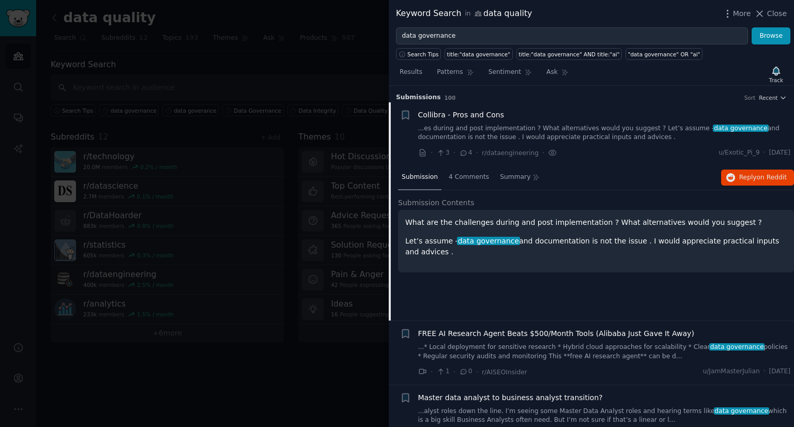
scroll to position [16, 0]
